Goal: Task Accomplishment & Management: Manage account settings

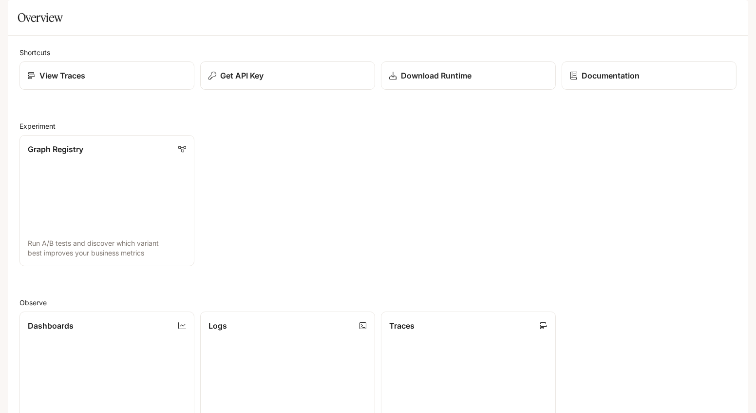
click at [589, 11] on span "Character Studio" at bounding box center [562, 14] width 54 height 12
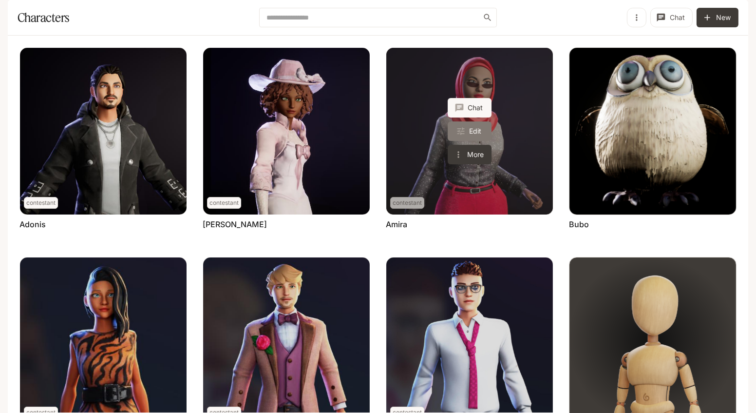
click at [474, 141] on link "Edit" at bounding box center [470, 130] width 44 height 19
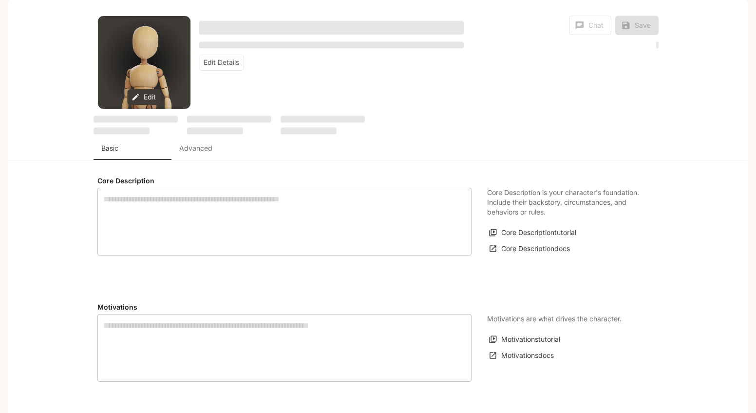
type textarea "**********"
type input "**********"
type input "*"
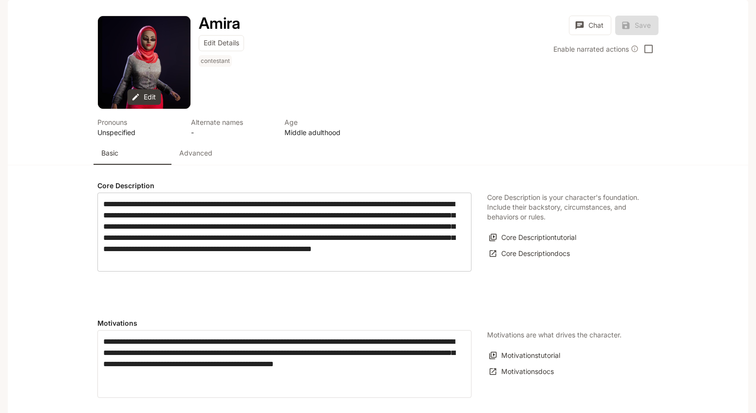
type input "**********"
click at [203, 158] on p "Advanced" at bounding box center [195, 153] width 33 height 10
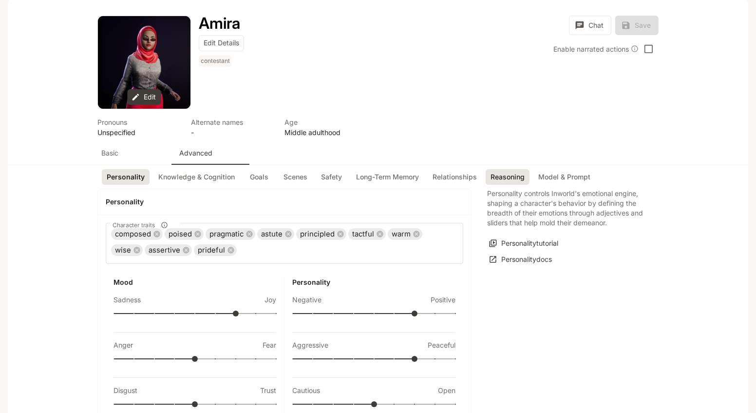
click at [492, 185] on button "Reasoning" at bounding box center [508, 177] width 44 height 16
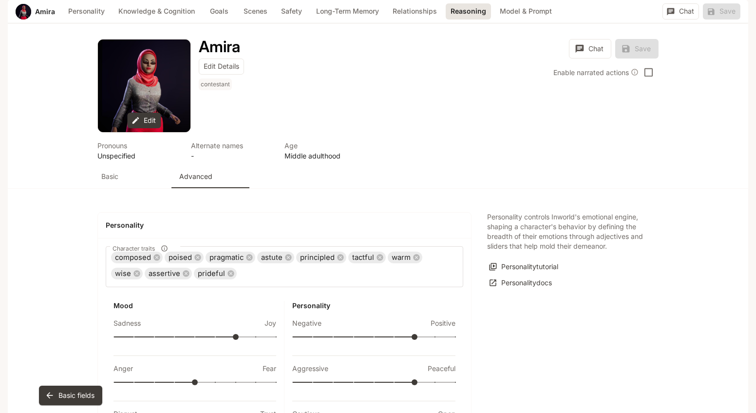
scroll to position [2305, 0]
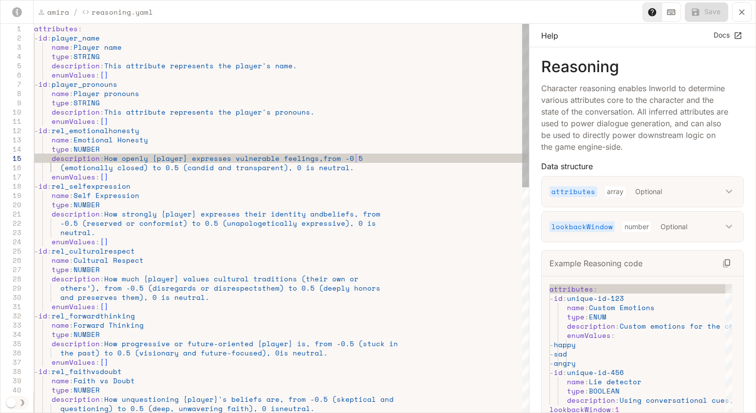
scroll to position [0, 0]
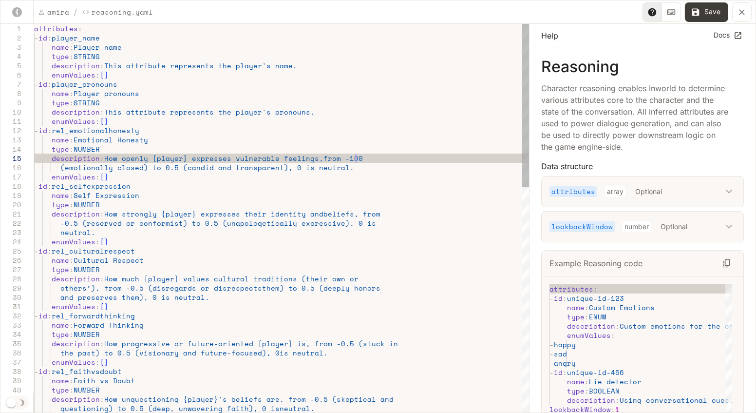
scroll to position [36, 321]
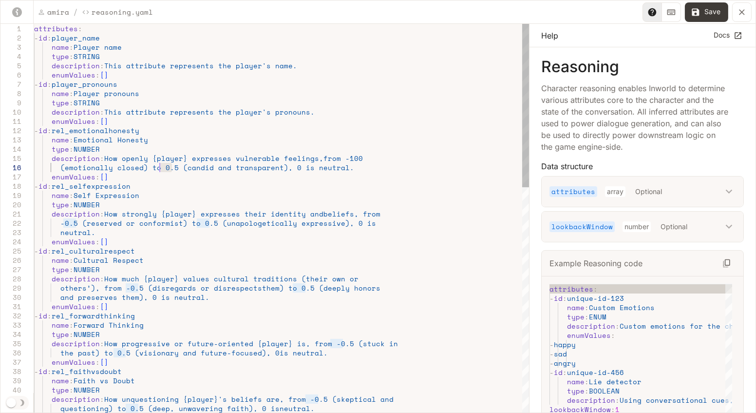
drag, startPoint x: 171, startPoint y: 169, endPoint x: 158, endPoint y: 165, distance: 13.7
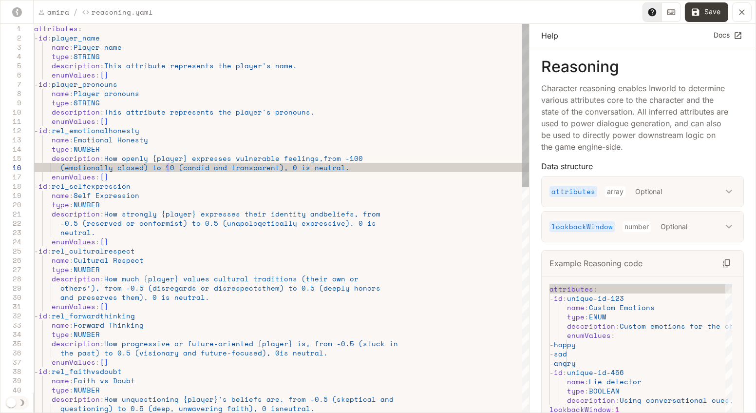
scroll to position [45, 137]
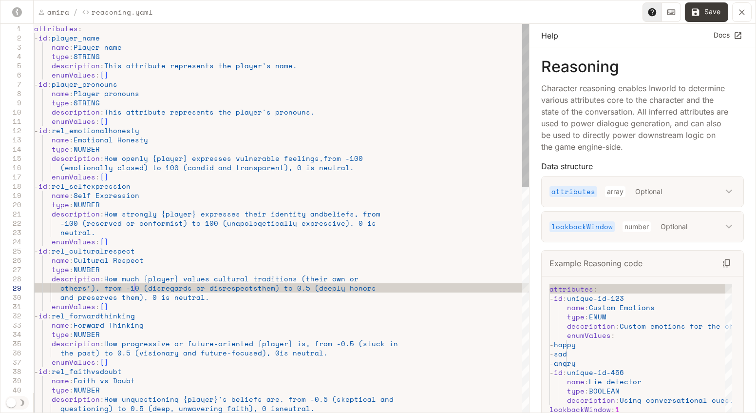
scroll to position [73, 104]
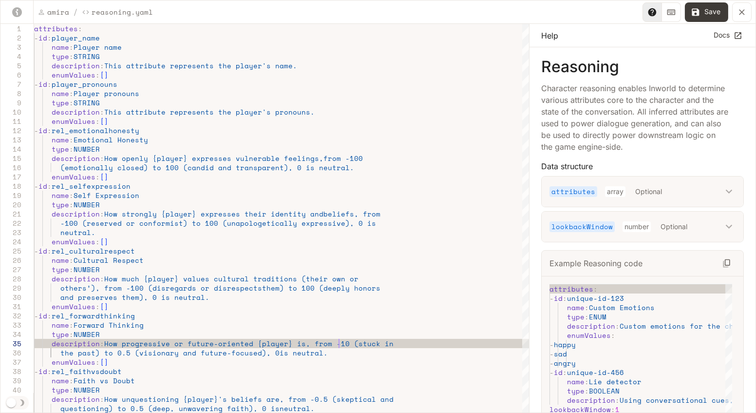
scroll to position [46, 309]
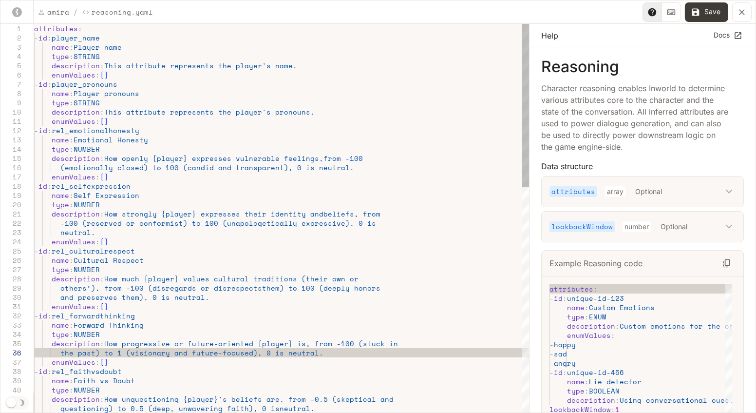
scroll to position [46, 91]
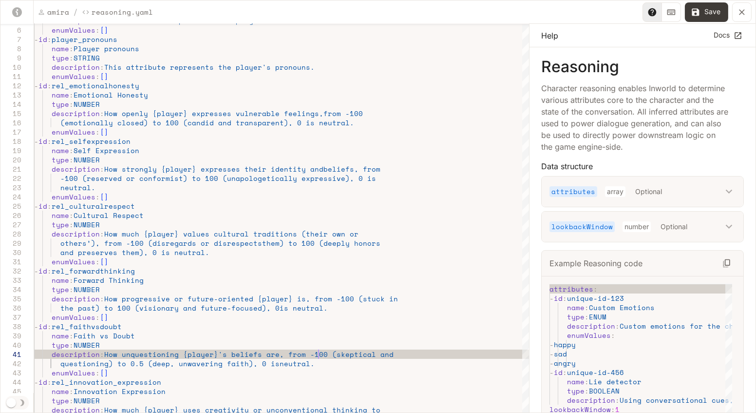
scroll to position [9, 283]
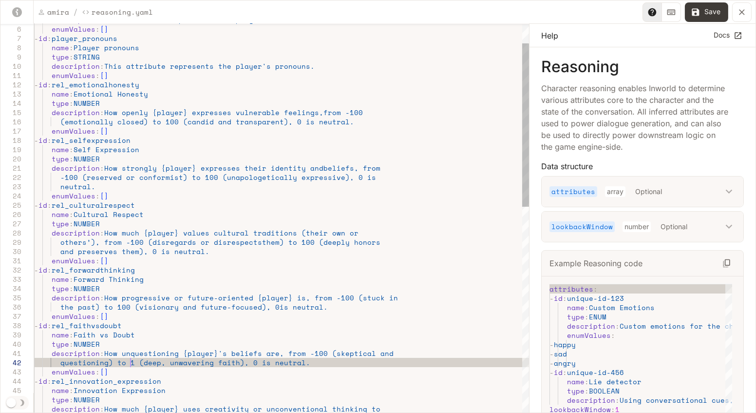
scroll to position [9, 104]
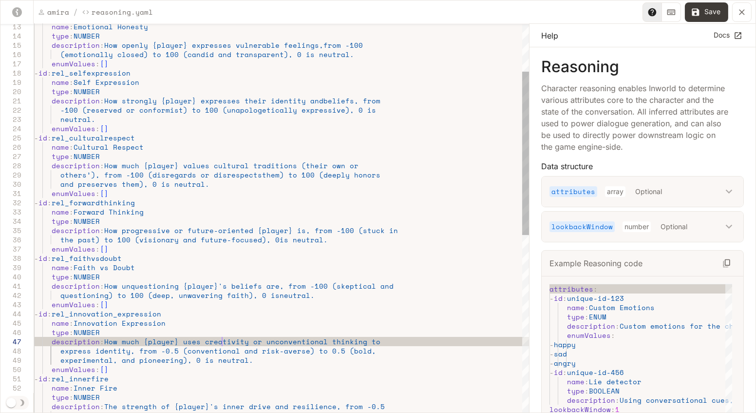
click at [220, 344] on div "name : Emotional Honesty type : NUMBER description : How openly {player} expres…" at bounding box center [281, 374] width 495 height 927
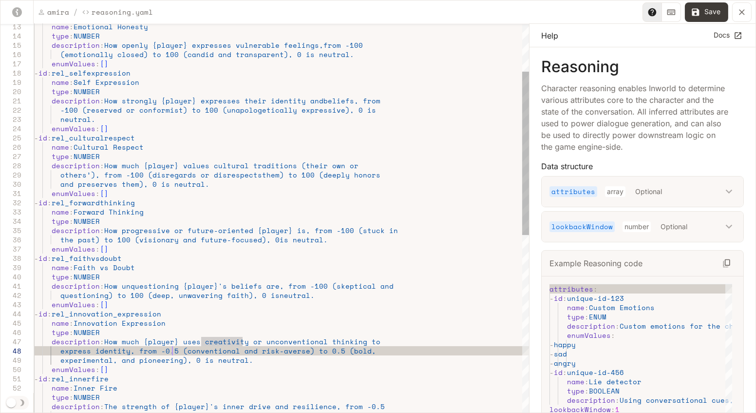
click at [174, 349] on div "name : Emotional Honesty type : NUMBER description : How openly {player} expres…" at bounding box center [281, 374] width 495 height 927
click at [334, 351] on div "name : Emotional Honesty type : NUMBER description : How openly {player} expres…" at bounding box center [281, 374] width 495 height 927
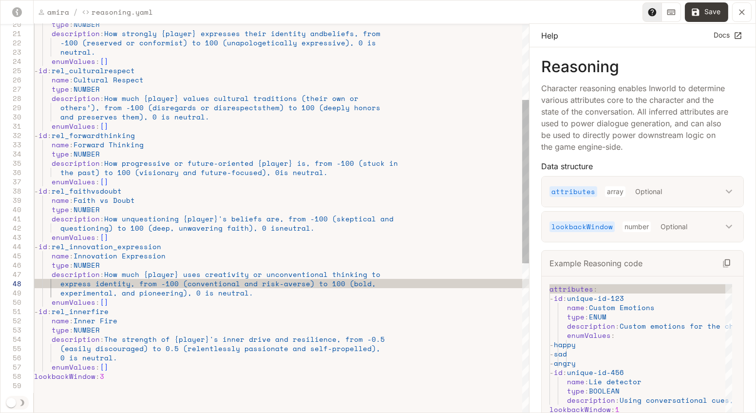
click at [149, 336] on div "type : NUMBER description : How strongly {player} expresses their identity and …" at bounding box center [281, 307] width 495 height 927
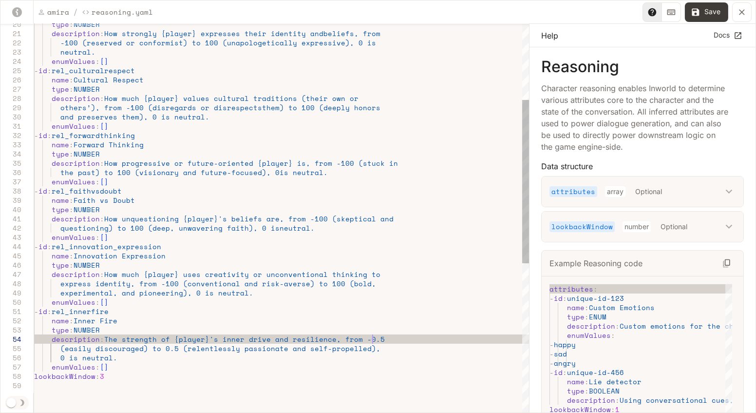
click at [374, 338] on div "type : NUMBER description : How strongly {player} expresses their identity and …" at bounding box center [281, 307] width 495 height 927
click at [170, 348] on div "type : NUMBER description : How strongly {player} expresses their identity and …" at bounding box center [281, 307] width 495 height 927
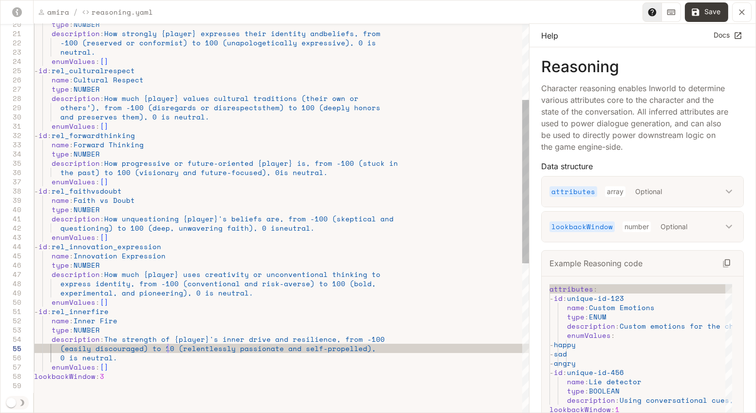
scroll to position [37, 137]
type textarea "**********"
click at [719, 9] on button "Save" at bounding box center [706, 11] width 43 height 19
